Goal: Complete application form: Complete application form

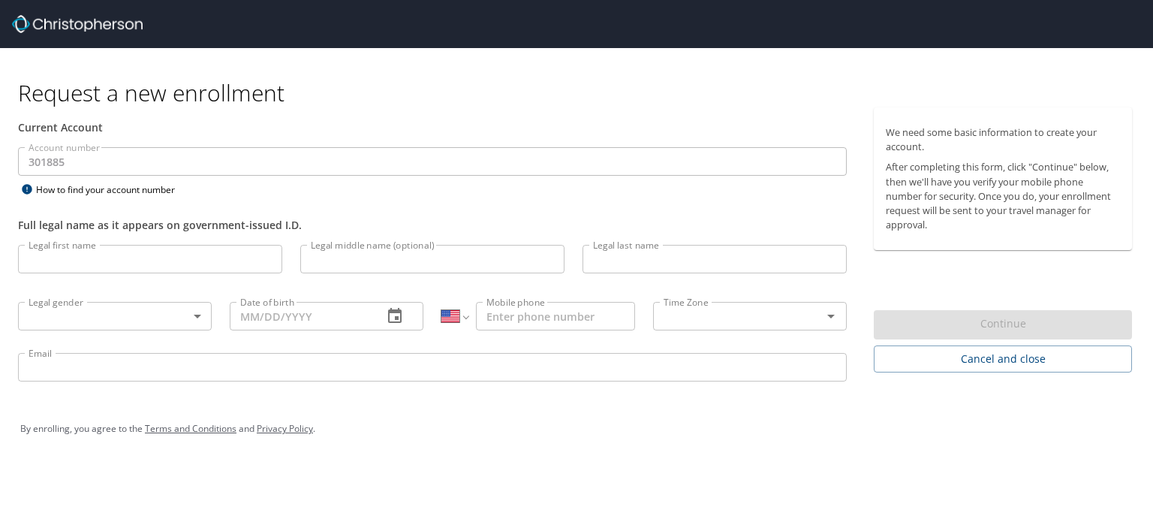
select select "US"
click at [231, 257] on input "Legal first name" at bounding box center [150, 259] width 264 height 29
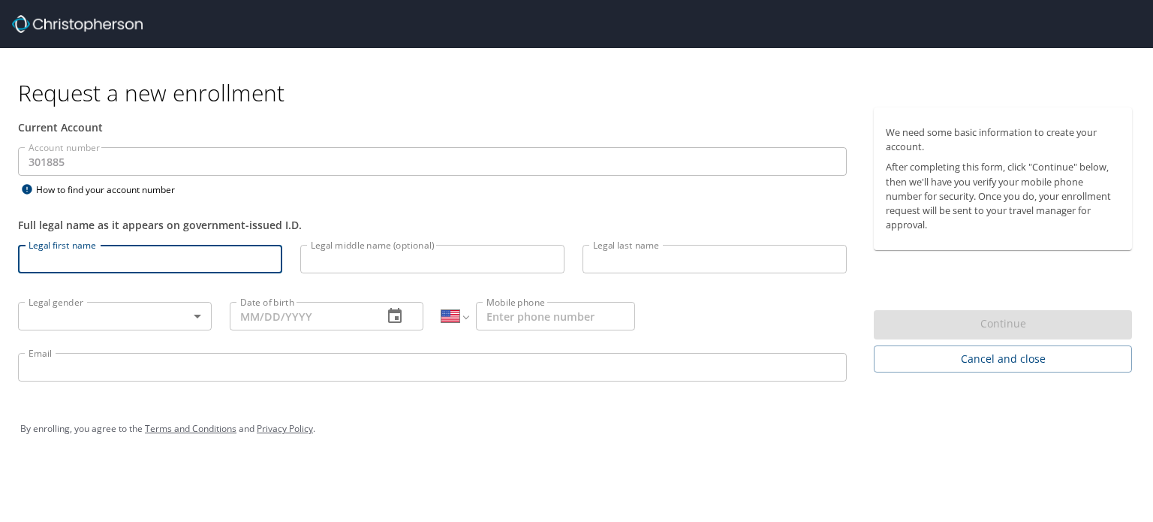
type input "a"
type input "Sarah"
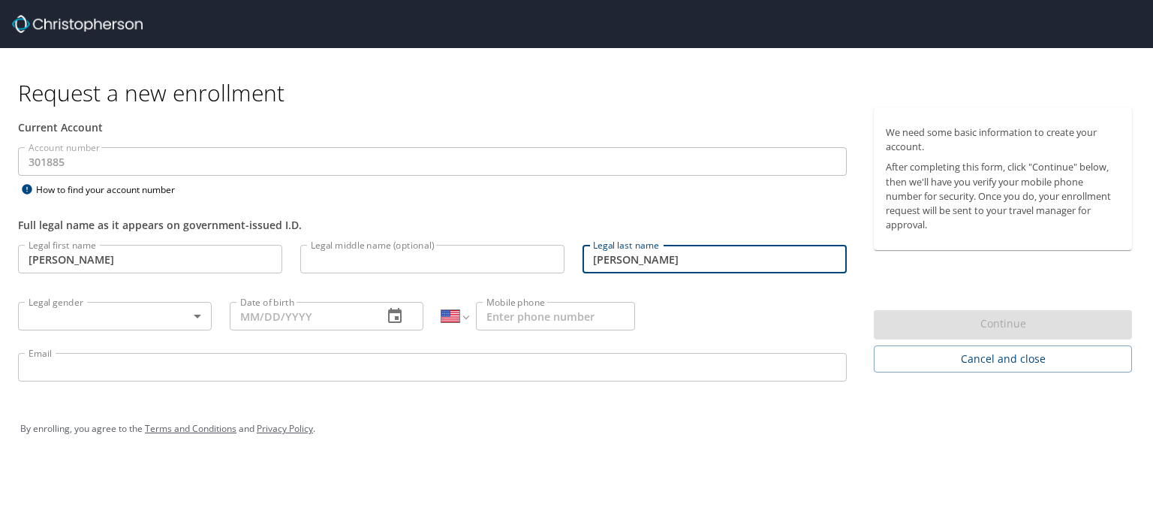
type input "Ramey"
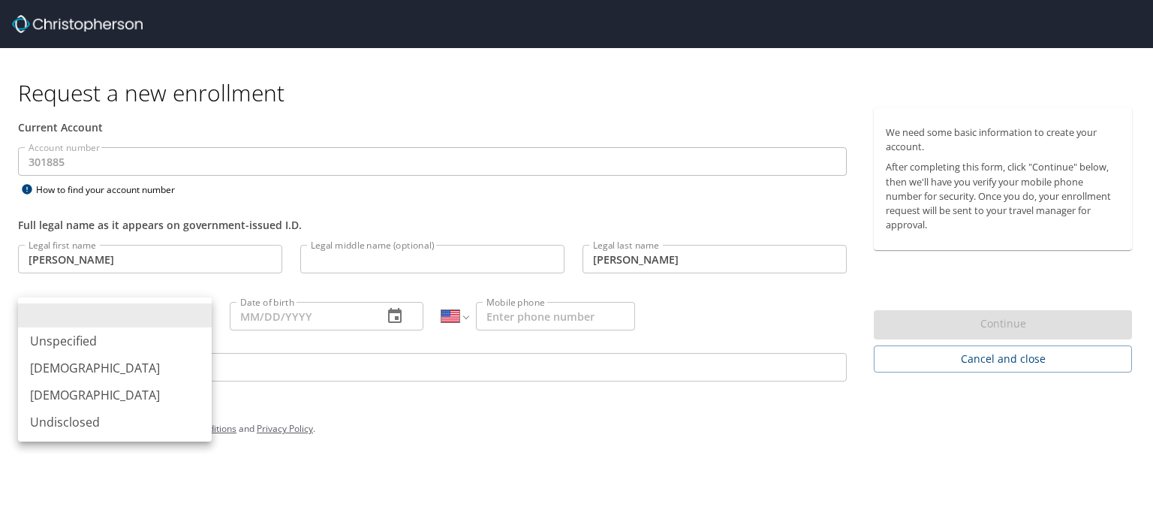
click at [70, 320] on body "Request a new enrollment Current Account Account number 301885 Account number H…" at bounding box center [576, 261] width 1153 height 522
click at [69, 394] on li "Female" at bounding box center [115, 394] width 194 height 27
type input "Female"
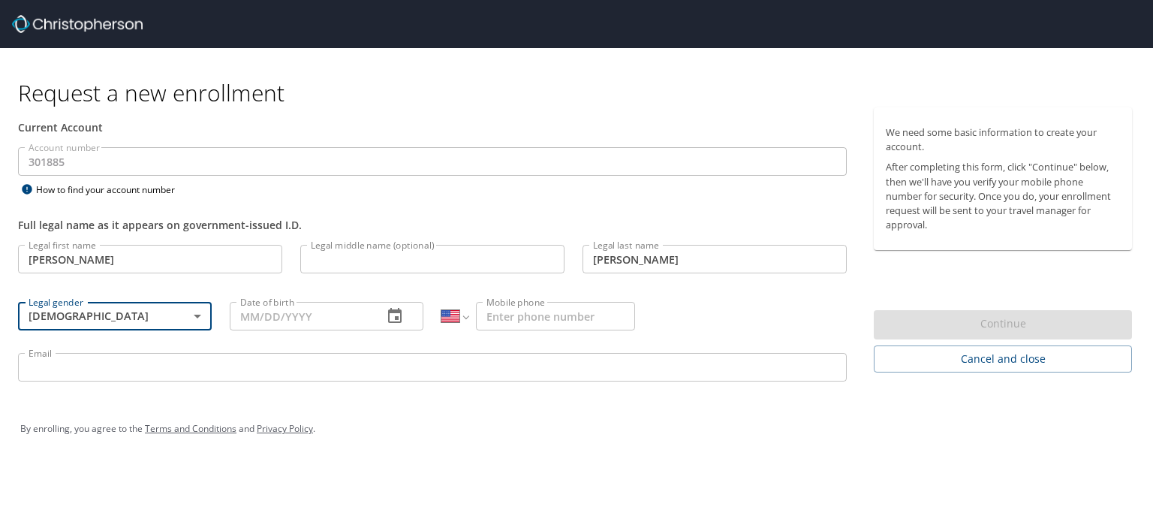
click at [268, 310] on input "Date of birth" at bounding box center [300, 316] width 141 height 29
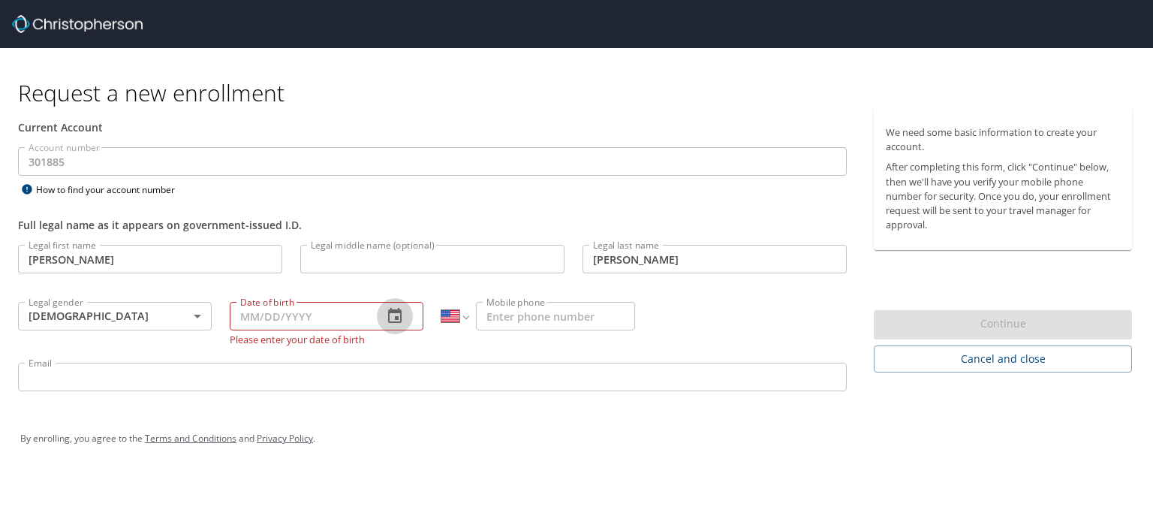
click at [396, 315] on icon "button" at bounding box center [395, 316] width 18 height 18
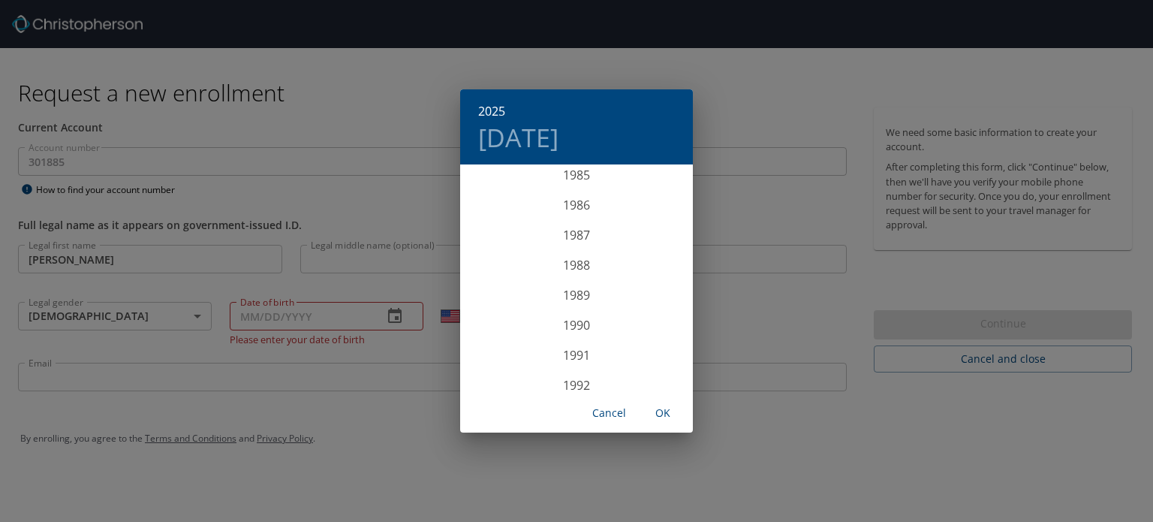
scroll to position [2417, 0]
click at [582, 319] on div "1984" at bounding box center [576, 316] width 233 height 30
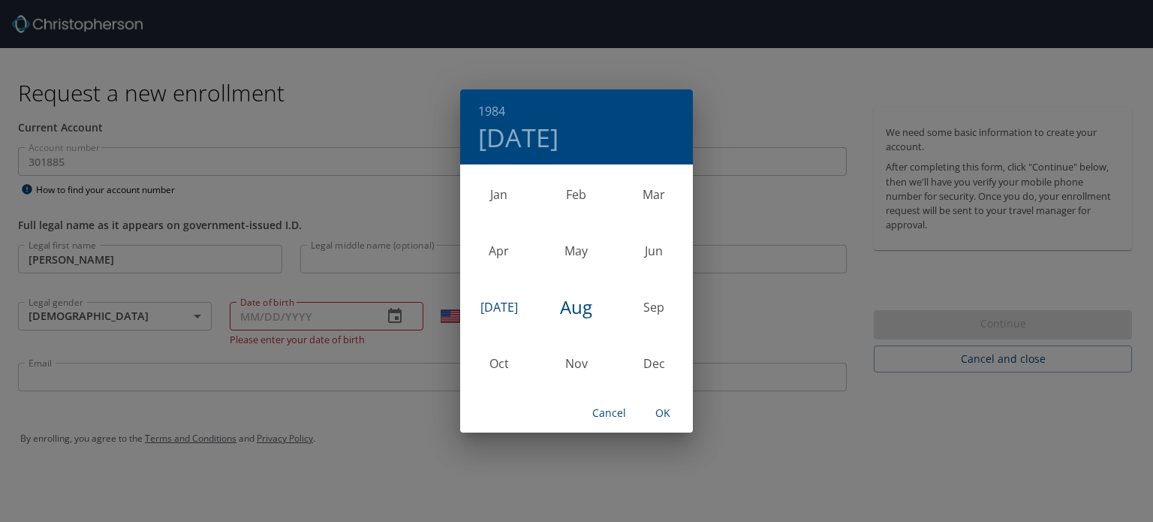
click at [495, 308] on div "Jul" at bounding box center [498, 306] width 77 height 56
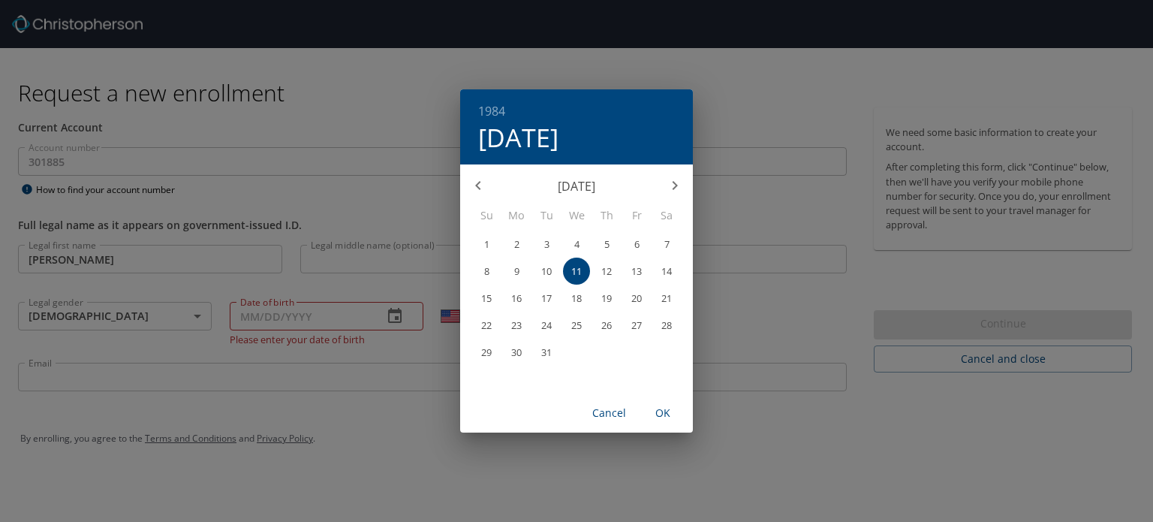
click at [637, 262] on button "13" at bounding box center [636, 270] width 27 height 27
click at [670, 416] on span "OK" at bounding box center [663, 413] width 36 height 19
type input "07/13/1984"
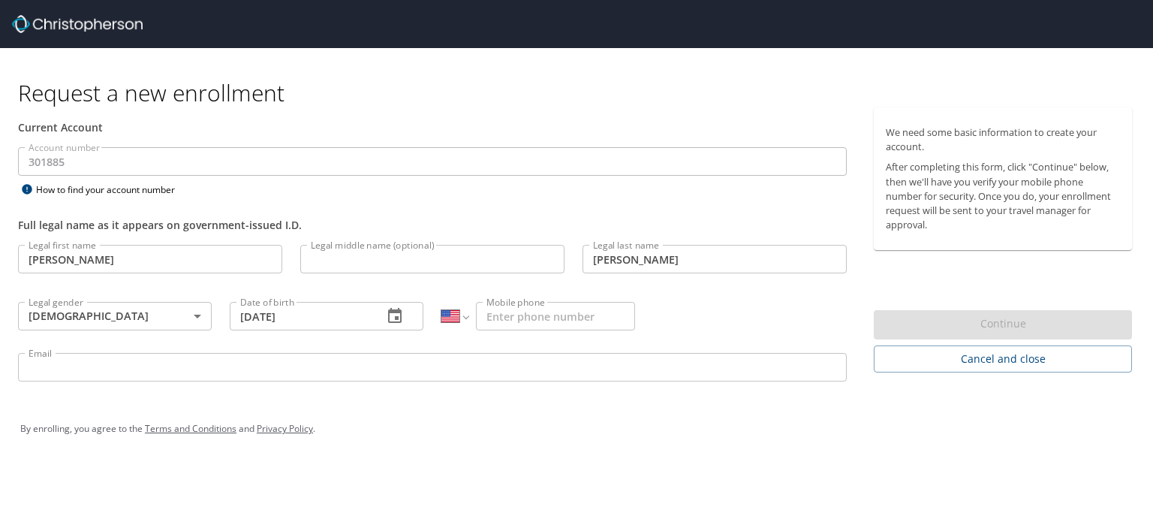
click at [540, 317] on input "Mobile phone" at bounding box center [555, 316] width 159 height 29
type input "(502) 379-0655"
drag, startPoint x: 341, startPoint y: 381, endPoint x: 334, endPoint y: 364, distance: 17.8
click at [341, 381] on input "Email" at bounding box center [432, 367] width 829 height 29
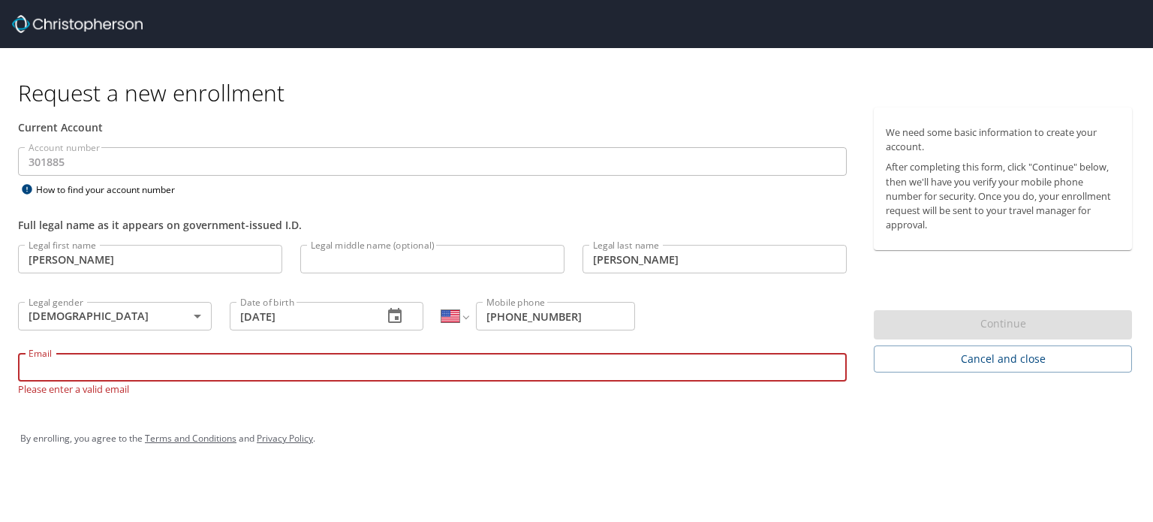
type input "sarah.ramey@shipmonk.com"
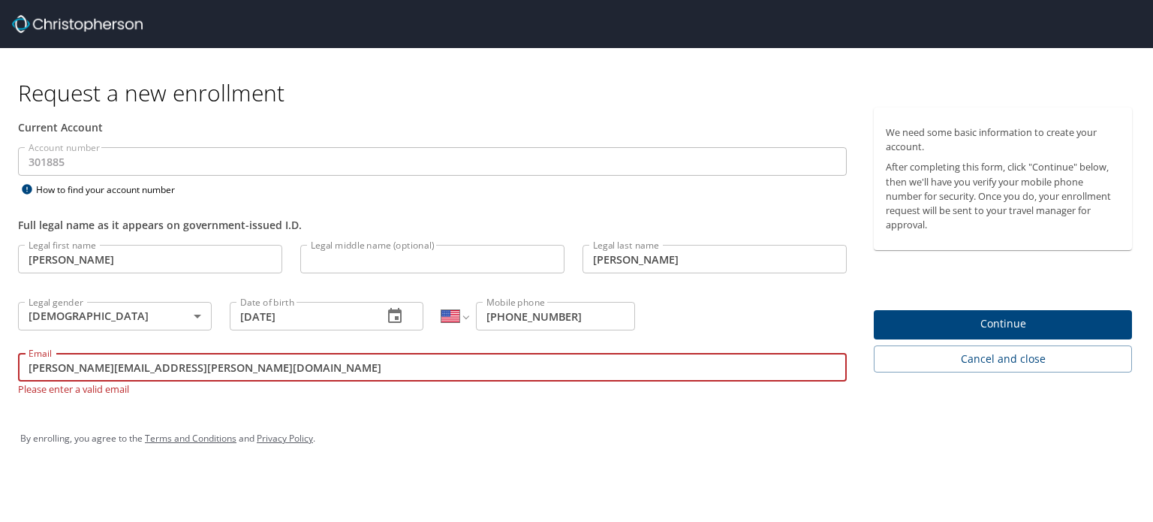
click at [962, 318] on span "Continue" at bounding box center [1003, 324] width 234 height 19
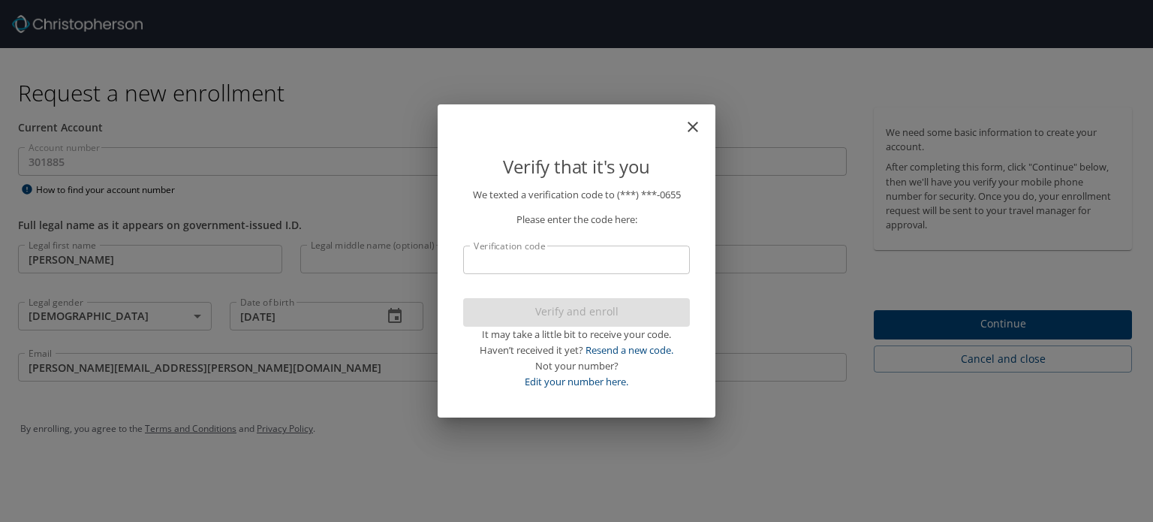
click at [554, 254] on input "Verification code" at bounding box center [576, 259] width 227 height 29
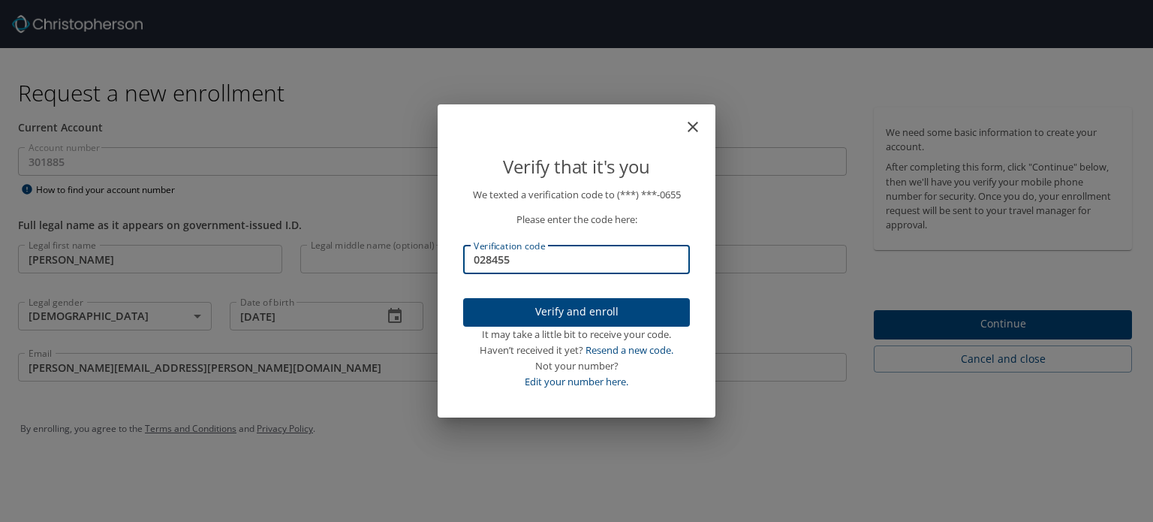
type input "028455"
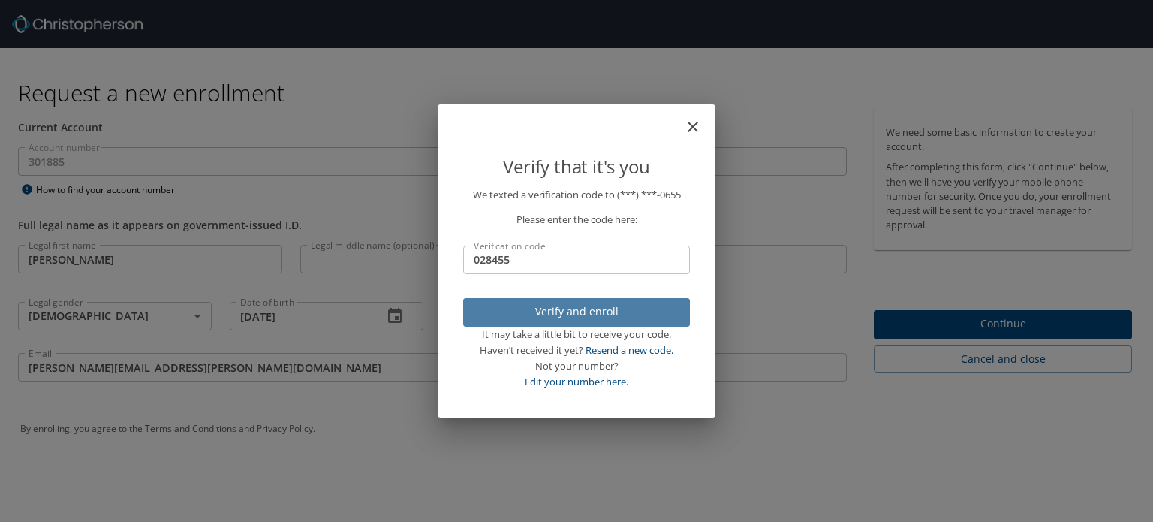
click at [546, 308] on span "Verify and enroll" at bounding box center [576, 312] width 203 height 19
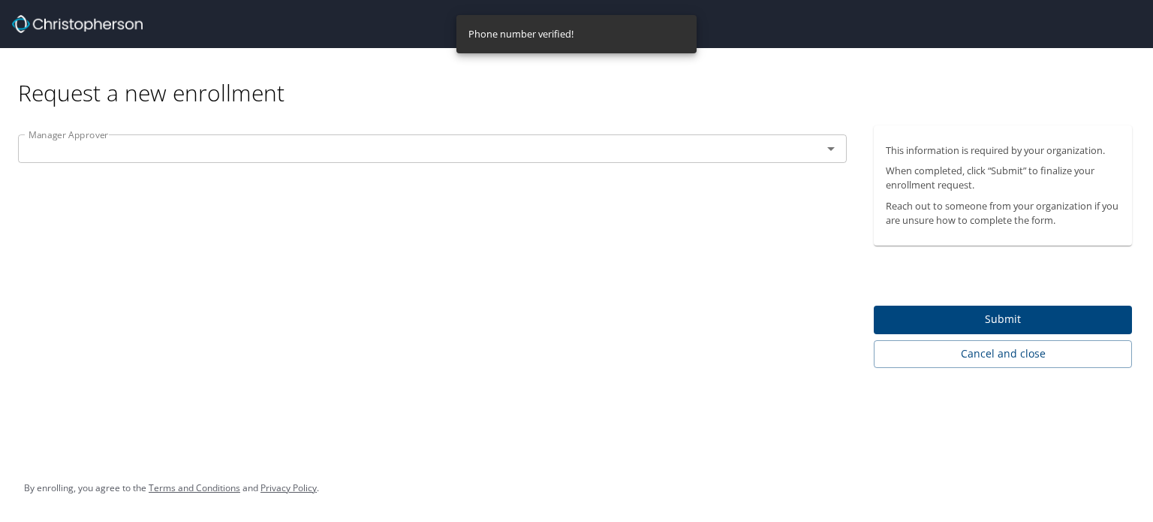
click at [72, 149] on input "text" at bounding box center [410, 149] width 775 height 20
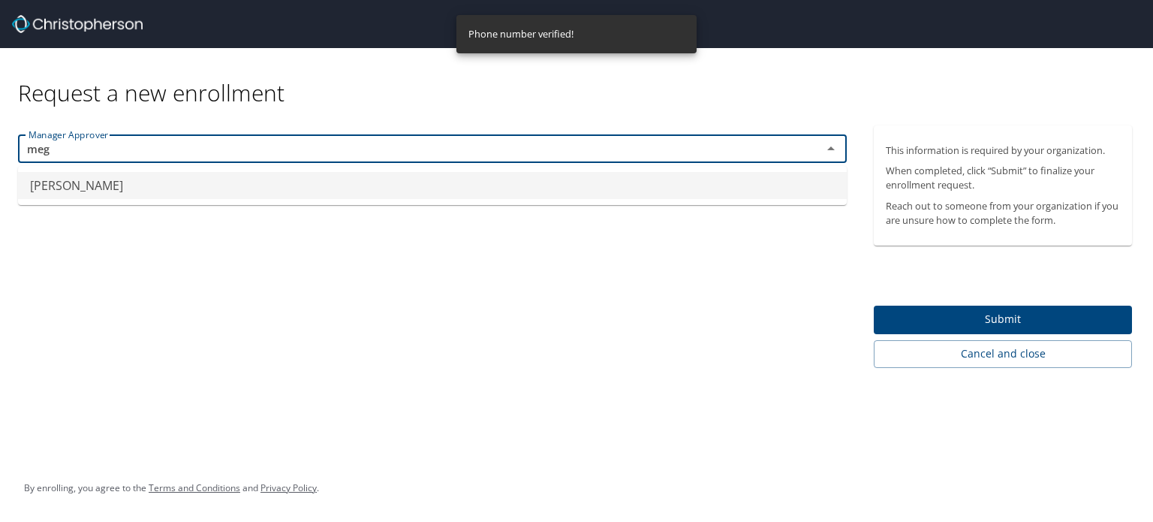
click at [124, 182] on li "Megan Switzer" at bounding box center [432, 185] width 829 height 27
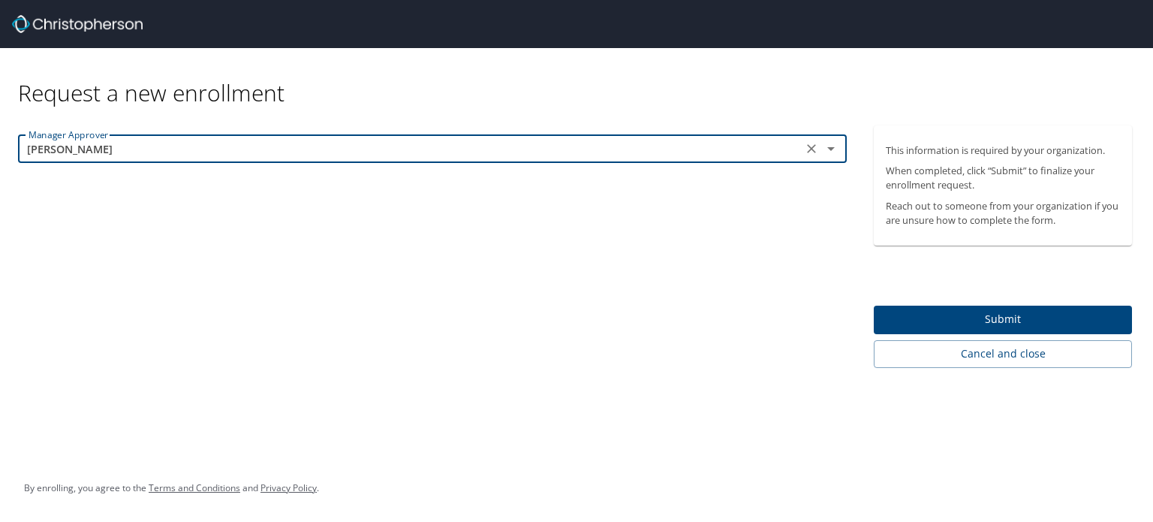
type input "Megan Switzer"
click at [962, 319] on span "Submit" at bounding box center [1003, 319] width 234 height 19
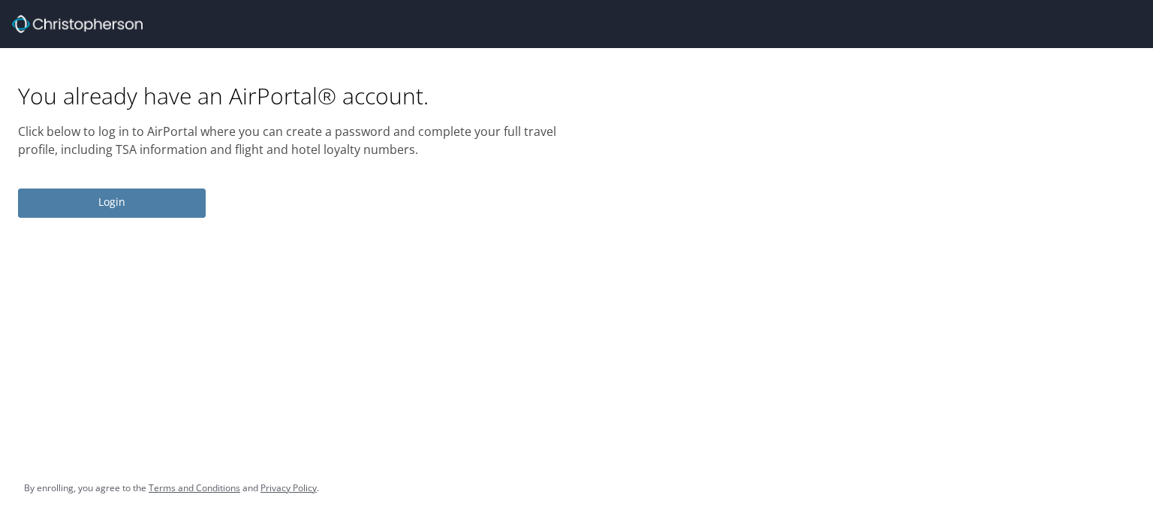
click at [102, 204] on span "Login" at bounding box center [112, 202] width 164 height 19
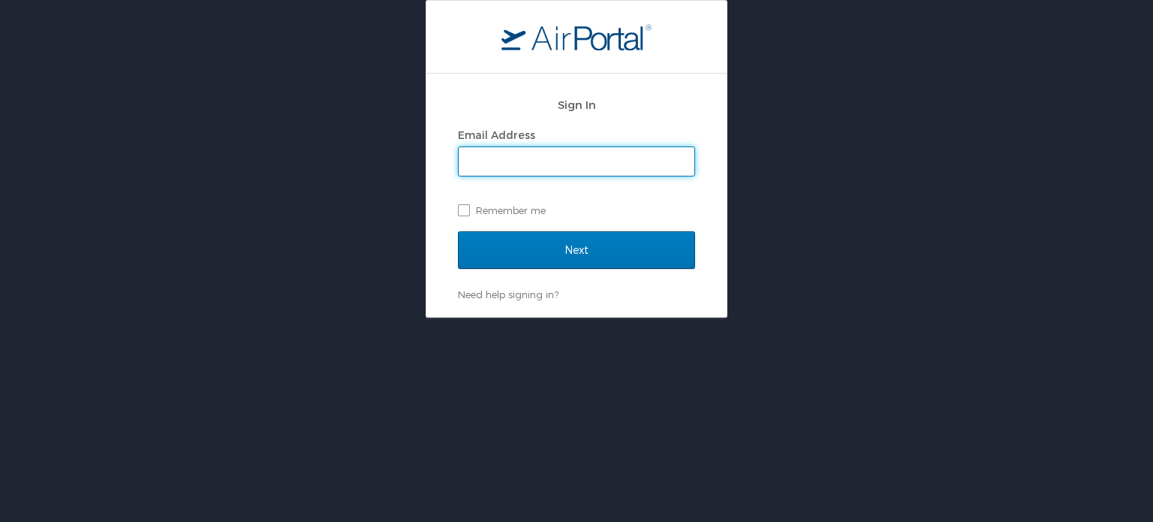
type input "sarah.ramey@shipmonk.com"
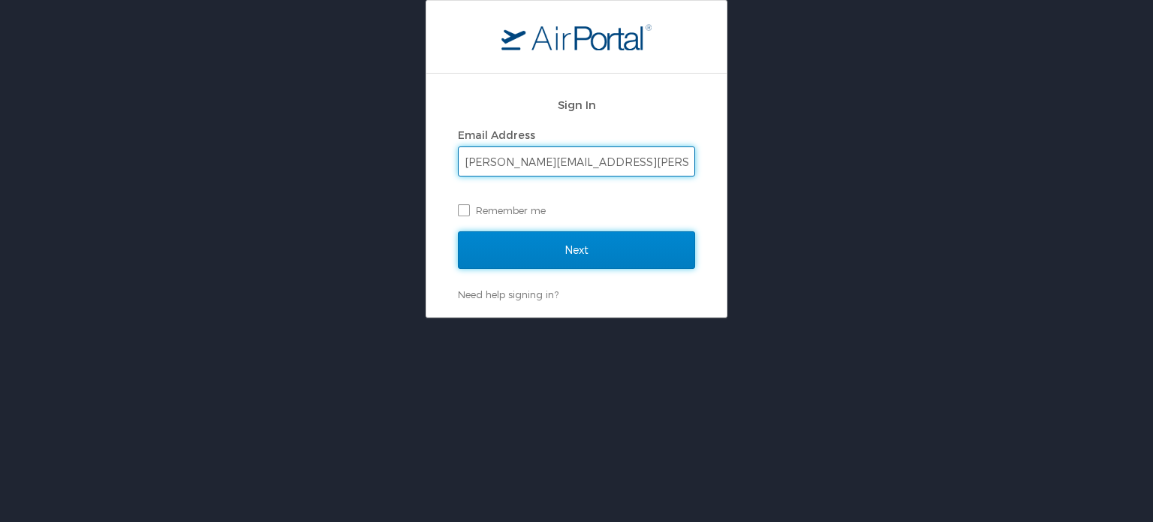
click at [513, 242] on input "Next" at bounding box center [576, 250] width 237 height 38
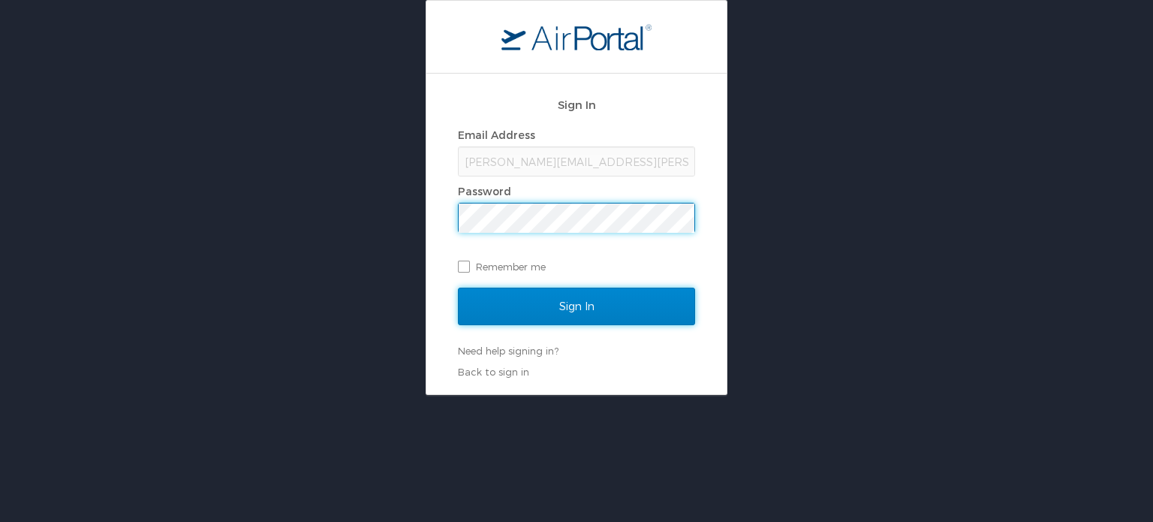
click at [604, 305] on input "Sign In" at bounding box center [576, 307] width 237 height 38
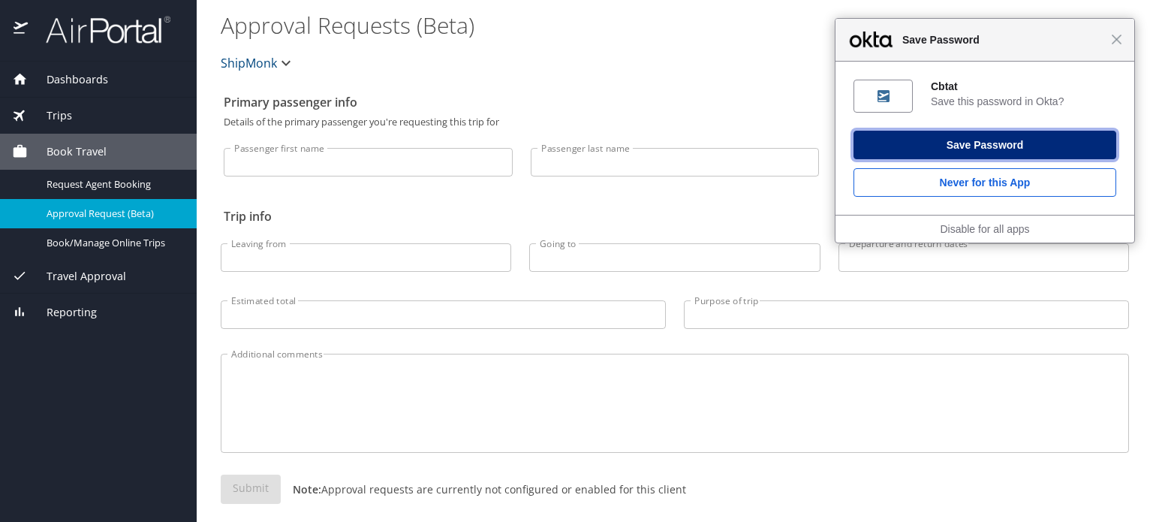
click at [1006, 141] on button "Save Password" at bounding box center [985, 145] width 263 height 29
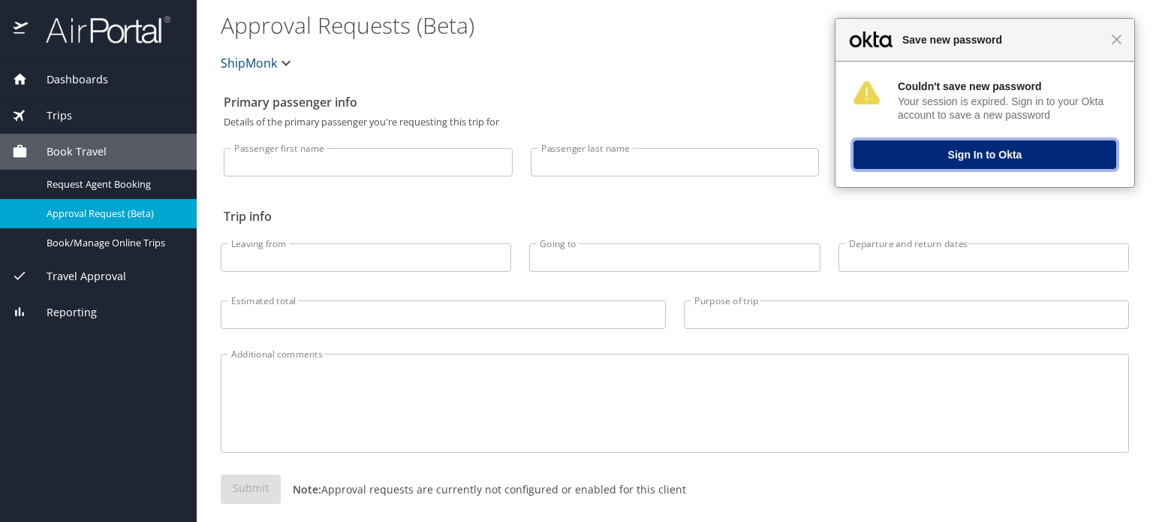
click at [1010, 153] on button "Sign In to Okta" at bounding box center [985, 154] width 263 height 29
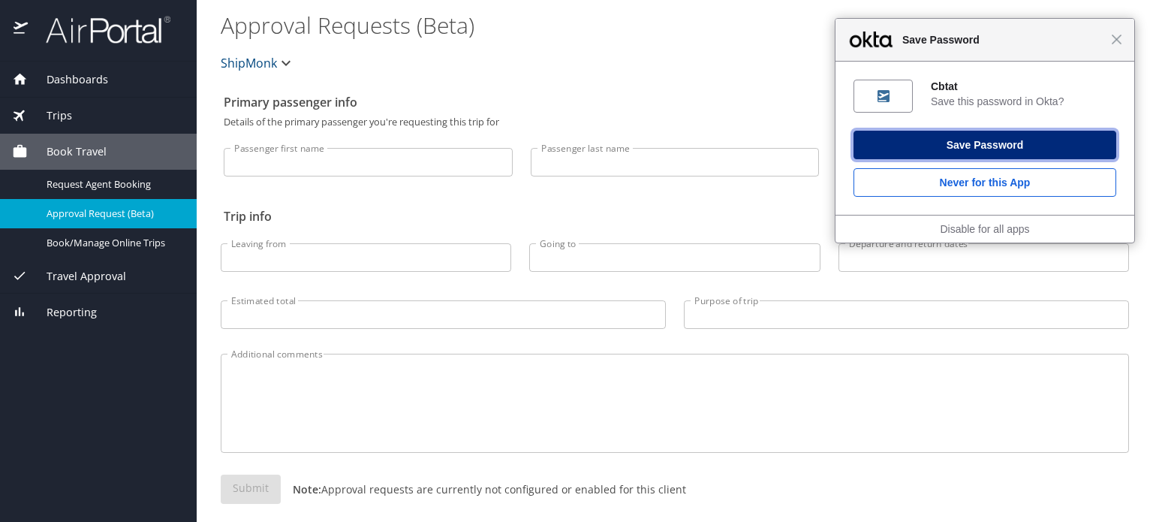
click at [953, 131] on button "Save Password" at bounding box center [985, 145] width 263 height 29
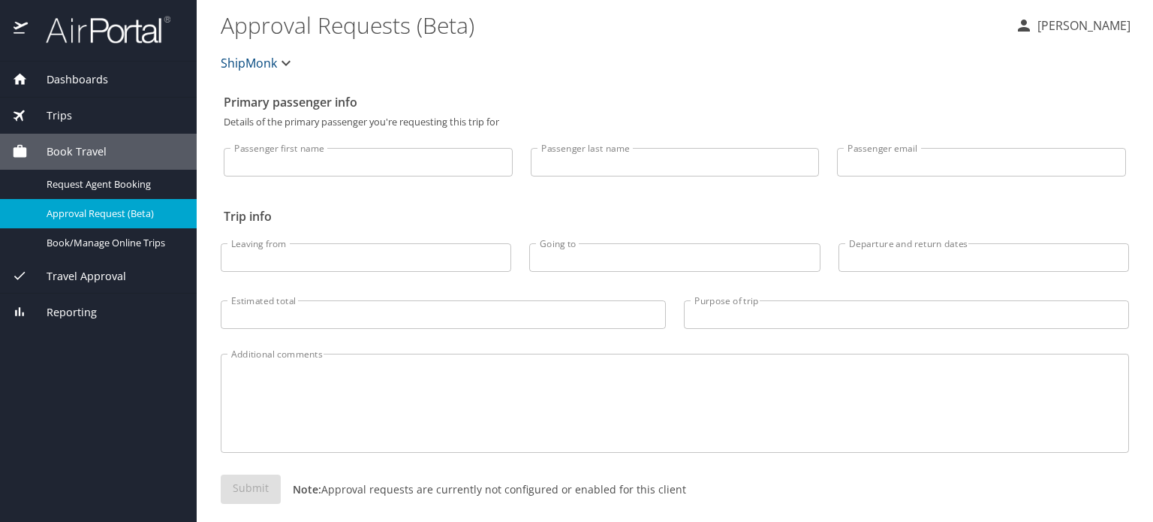
click at [344, 161] on input "Passenger first name" at bounding box center [368, 162] width 289 height 29
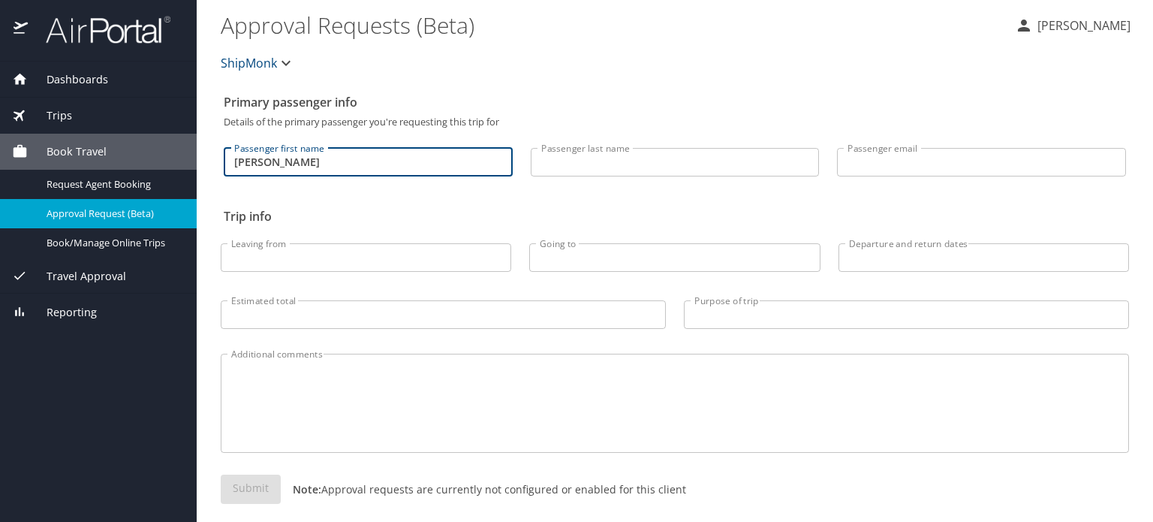
type input "Sarah"
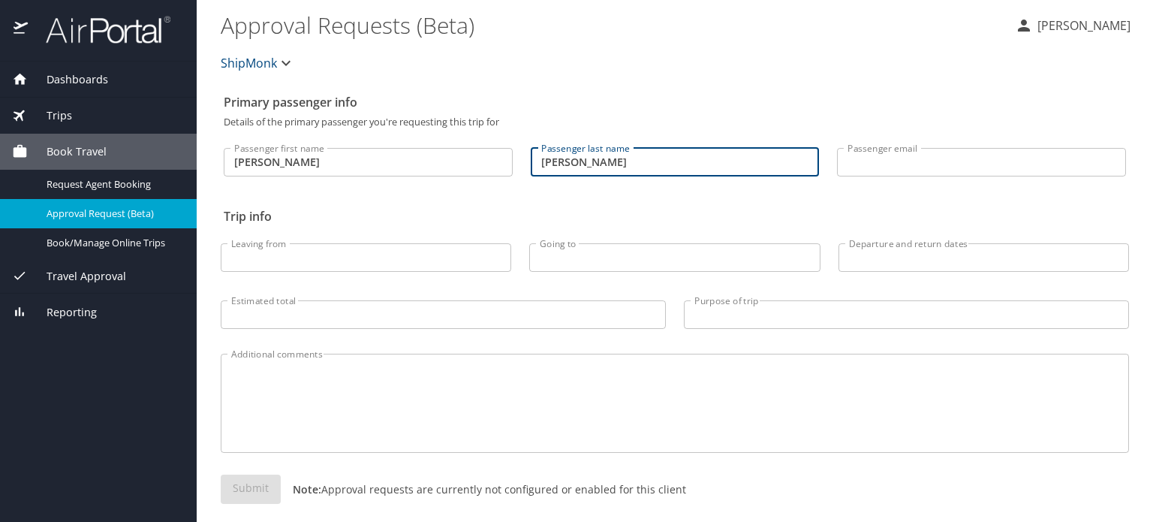
type input "Ramey"
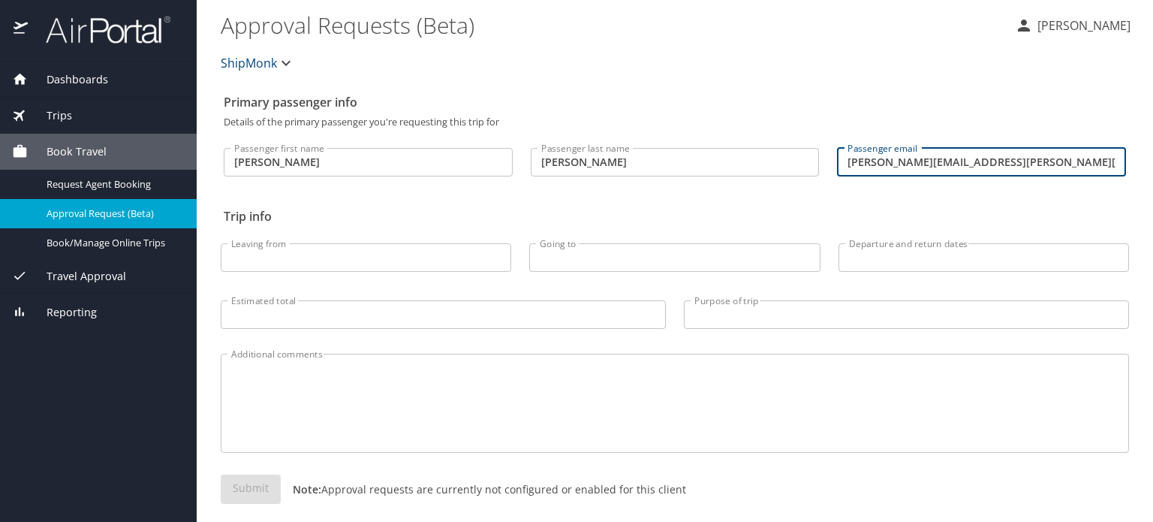
type input "sarah.ramey@shipmonk.com"
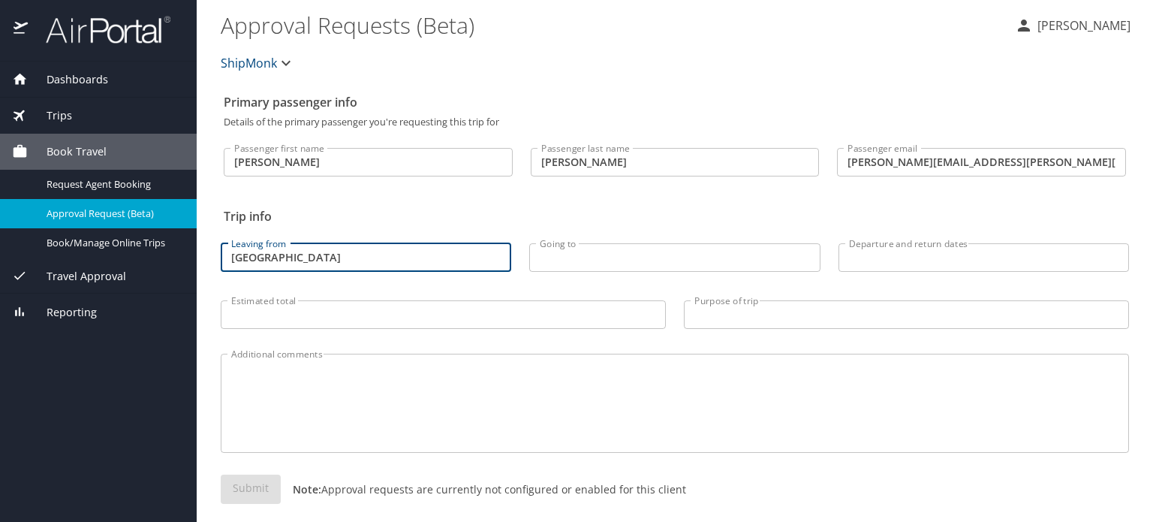
type input "Louisville"
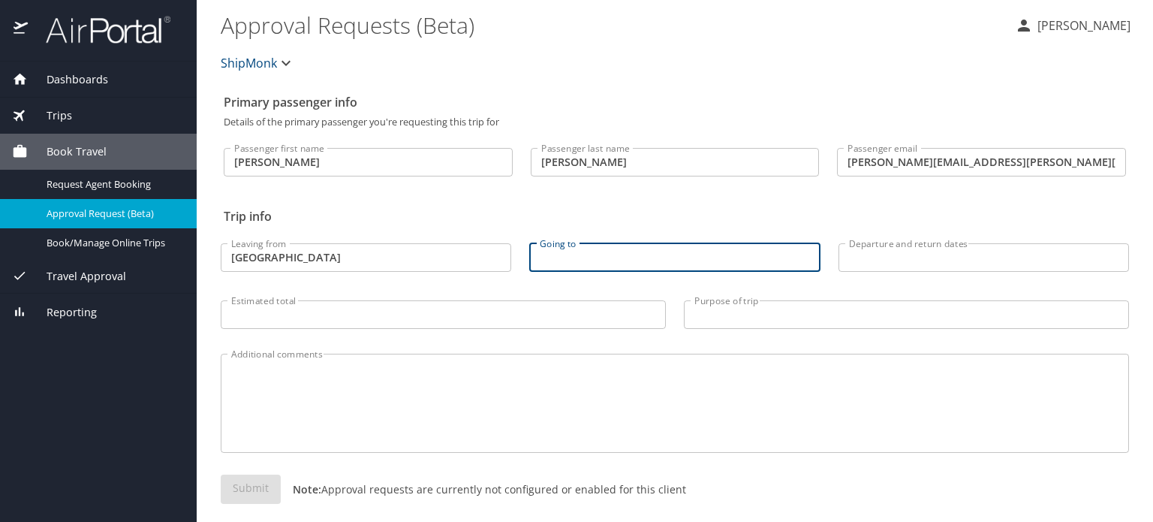
type input "D"
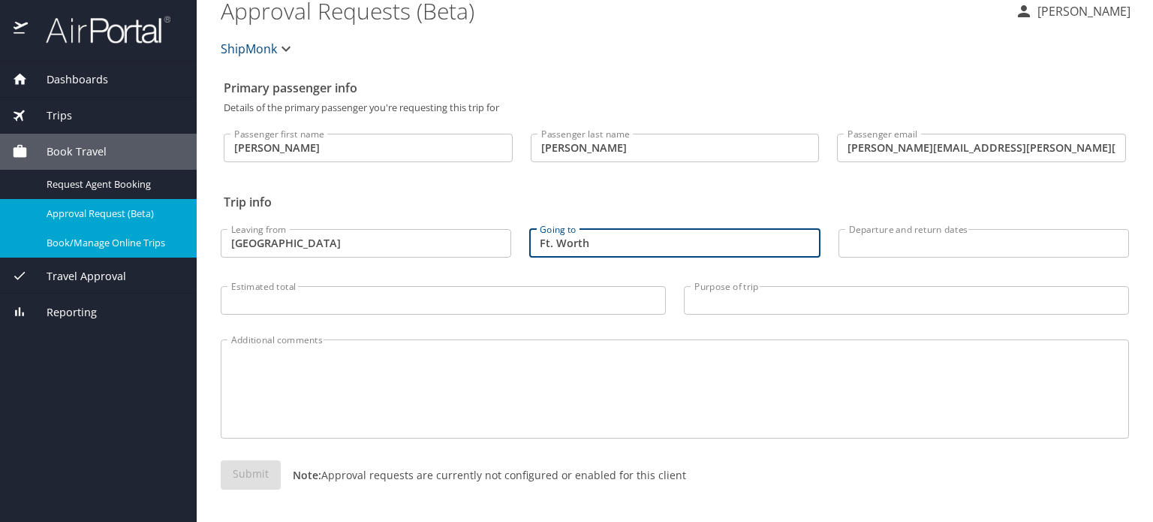
type input "Ft. Worth"
click at [92, 247] on span "Book/Manage Online Trips" at bounding box center [113, 243] width 132 height 14
